Goal: Check status

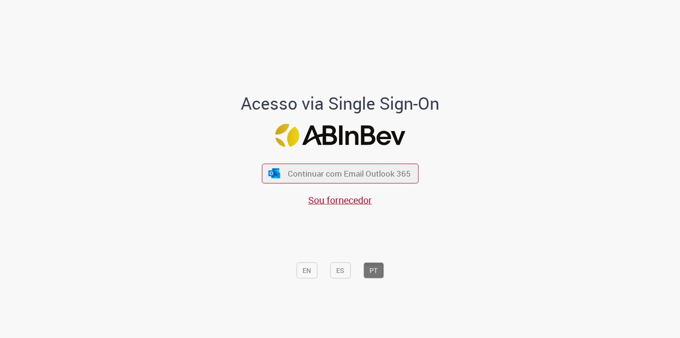
click at [341, 172] on span "Continuar com Email Outlook 365" at bounding box center [349, 173] width 123 height 11
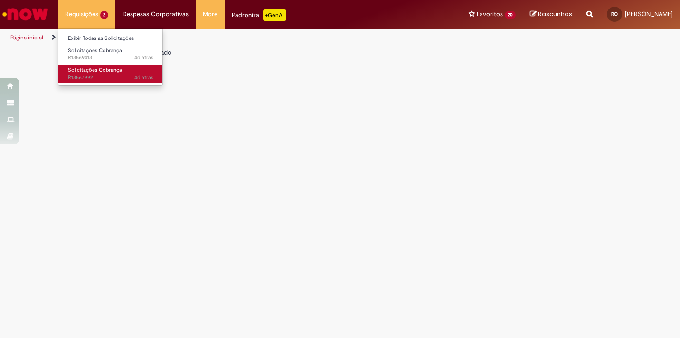
click at [91, 79] on span "4d atrás 4 dias atrás R13567992" at bounding box center [110, 78] width 85 height 8
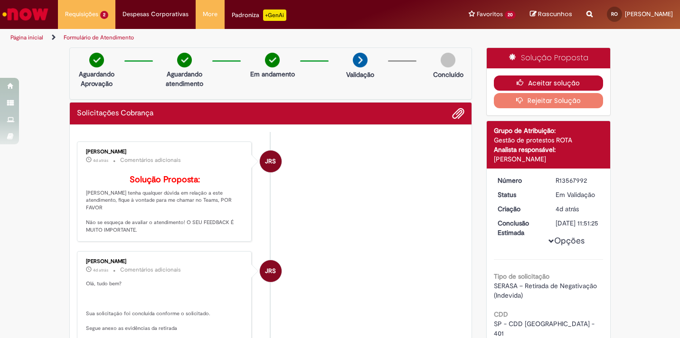
click at [554, 85] on button "Aceitar solução" at bounding box center [549, 83] width 110 height 15
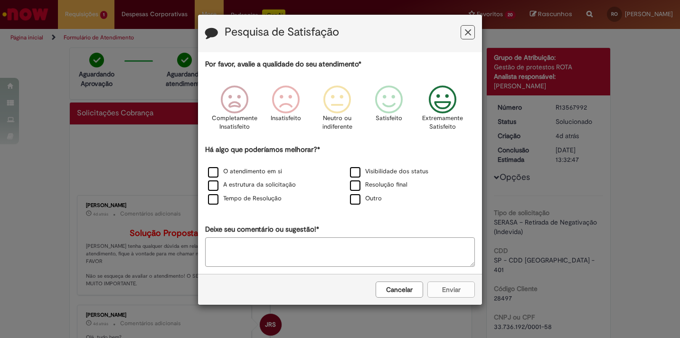
click at [446, 108] on icon "Feedback" at bounding box center [443, 99] width 36 height 28
click at [265, 174] on label "O atendimento em si" at bounding box center [245, 171] width 74 height 9
click at [264, 185] on label "A estrutura da solicitação" at bounding box center [252, 184] width 88 height 9
click at [261, 198] on label "Tempo de Resolução" at bounding box center [245, 198] width 74 height 9
click at [463, 290] on button "Enviar" at bounding box center [450, 290] width 47 height 16
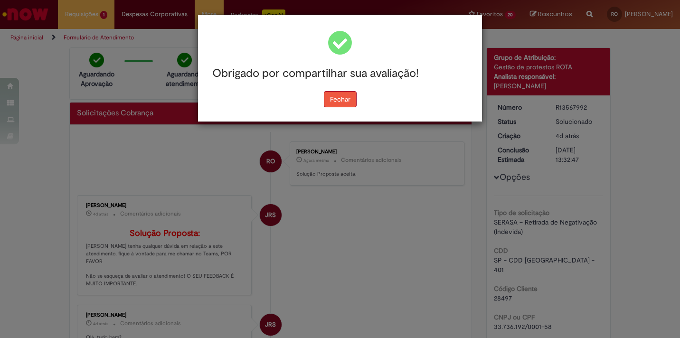
click at [343, 97] on button "Fechar" at bounding box center [340, 99] width 33 height 16
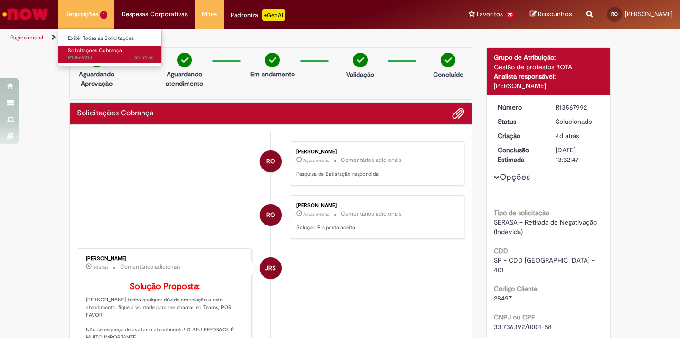
click at [91, 57] on span "4d atrás 4 dias atrás R13569413" at bounding box center [110, 58] width 85 height 8
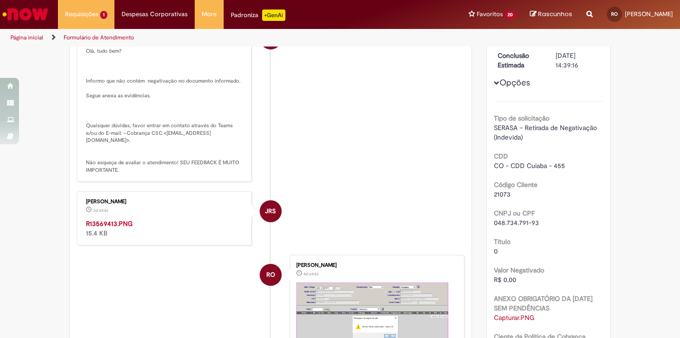
scroll to position [119, 0]
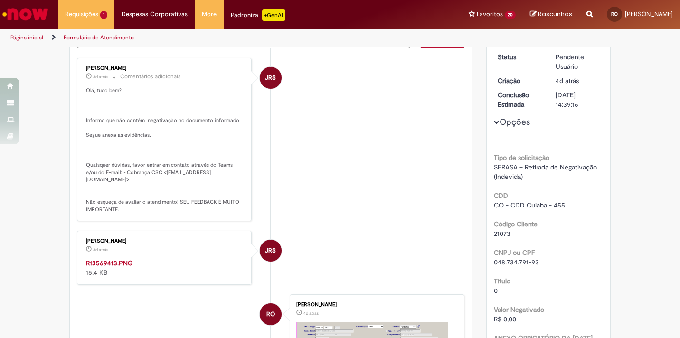
click at [361, 186] on li "JRS [PERSON_NAME] 3d atrás 3 dias atrás Comentários adicionais Olá, tudo bem? I…" at bounding box center [271, 139] width 388 height 163
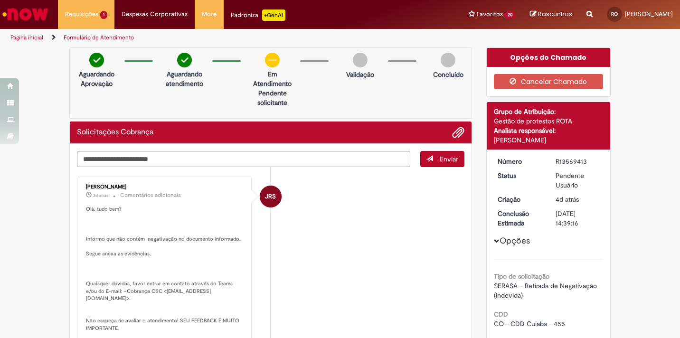
click at [294, 163] on textarea "Digite sua mensagem aqui..." at bounding box center [243, 159] width 333 height 16
type textarea "**********"
